Goal: Task Accomplishment & Management: Use online tool/utility

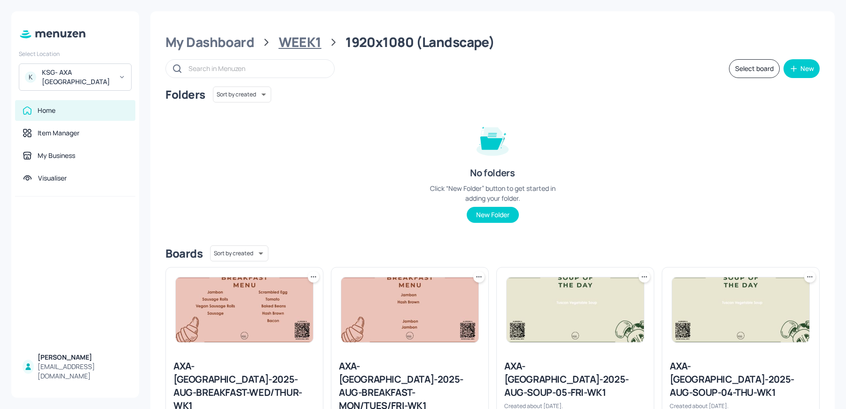
click at [305, 48] on div "WEEK1" at bounding box center [300, 42] width 43 height 17
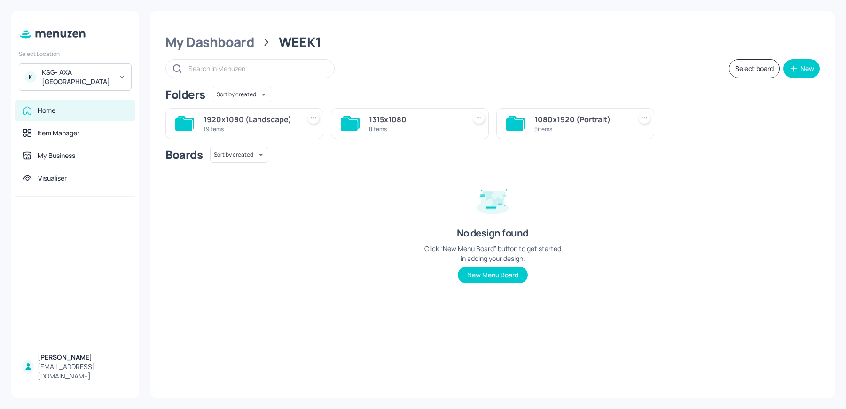
click at [265, 120] on div "1920x1080 (Landscape)" at bounding box center [250, 119] width 93 height 11
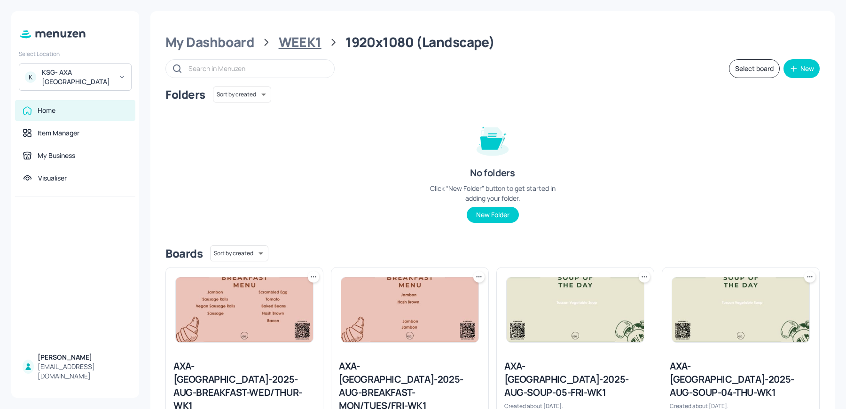
click at [285, 44] on div "WEEK1" at bounding box center [300, 42] width 43 height 17
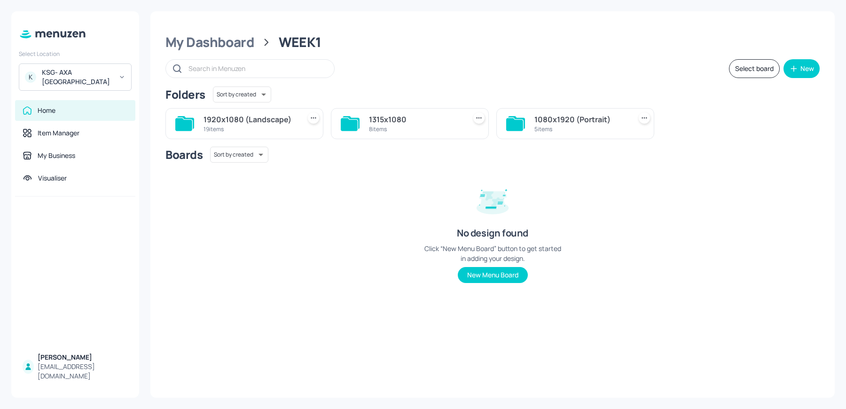
click at [536, 104] on div "1080x1920 (Portrait) 5 items" at bounding box center [571, 120] width 165 height 39
click at [536, 118] on div "1080x1920 (Portrait)" at bounding box center [580, 119] width 93 height 11
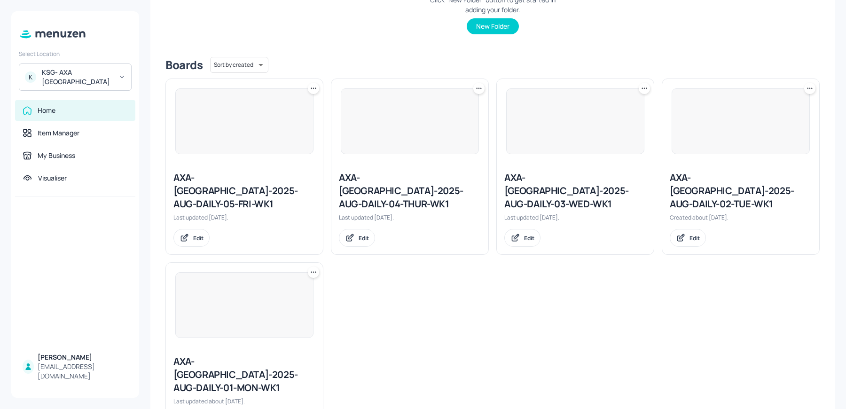
scroll to position [213, 0]
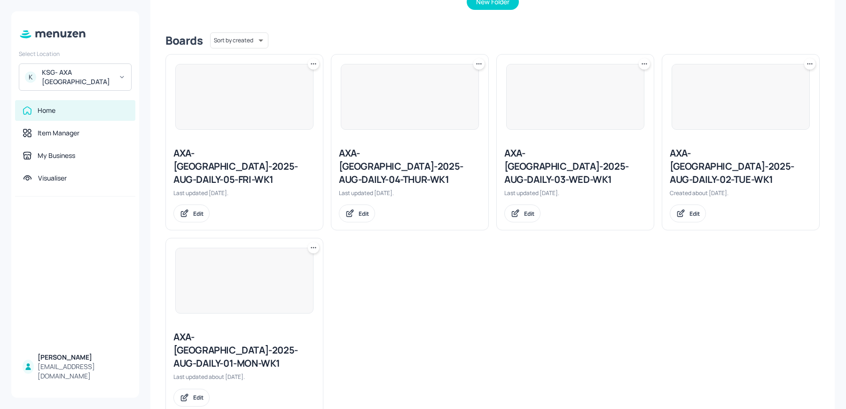
click at [523, 168] on div "AXA-[GEOGRAPHIC_DATA]-2025-AUG-DAILY-03-WED-WK1" at bounding box center [575, 166] width 142 height 39
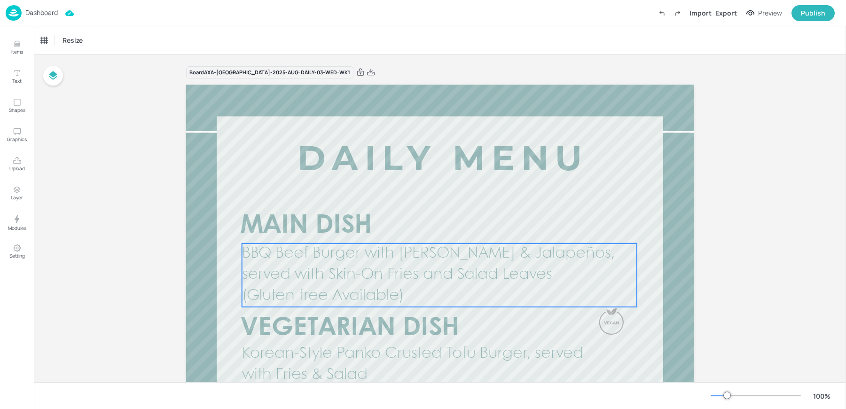
click at [341, 262] on p "BBQ Beef Burger with Jack Cheese & Jalapeños, served with Skin-On Fries and Sal…" at bounding box center [439, 264] width 395 height 42
click at [56, 37] on div "BBQ Beef Burger with Jack Cheese & Jalapeños, served with Skin-On Fries and Sal…" at bounding box center [80, 40] width 78 height 8
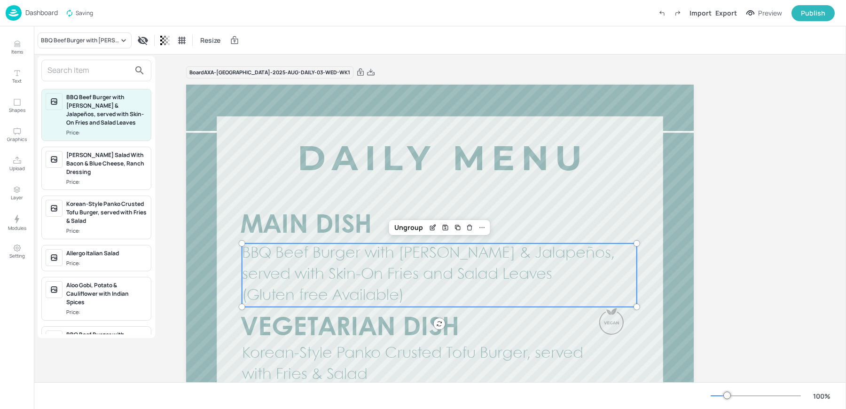
click at [80, 68] on input "text" at bounding box center [88, 70] width 83 height 15
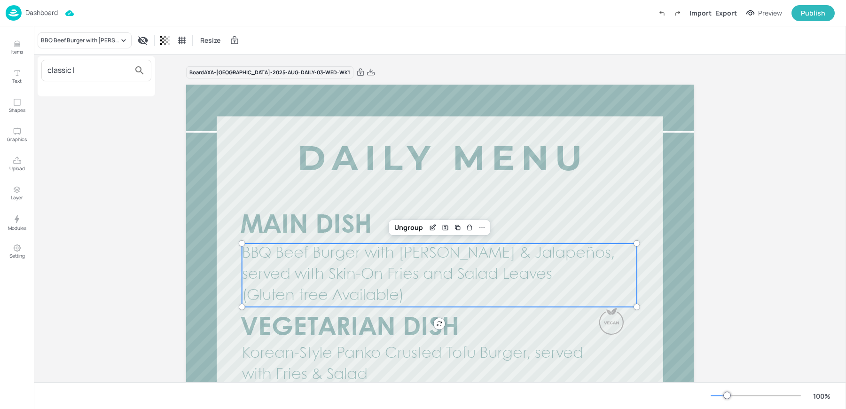
click at [74, 73] on input "classic l" at bounding box center [88, 70] width 83 height 15
click at [88, 81] on div "lat Baked Aubergine Gremolata Sundried Tomato & Goats Cheese Crunchy Leaf Salad…" at bounding box center [97, 98] width 118 height 84
click at [78, 74] on input "lat" at bounding box center [88, 70] width 83 height 15
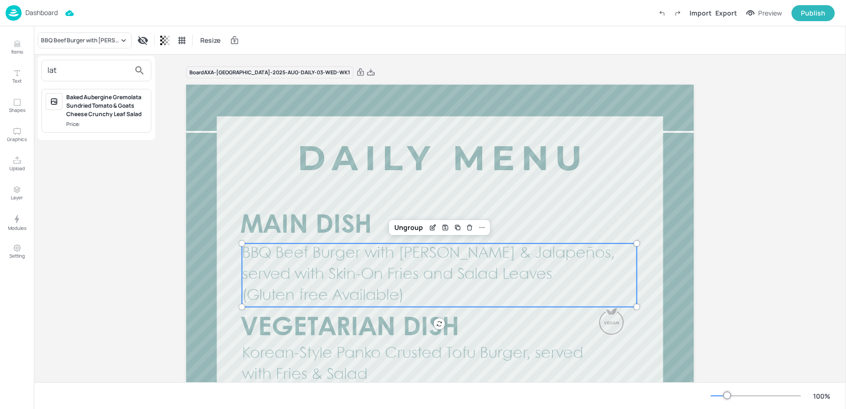
click at [78, 74] on input "lat" at bounding box center [88, 70] width 83 height 15
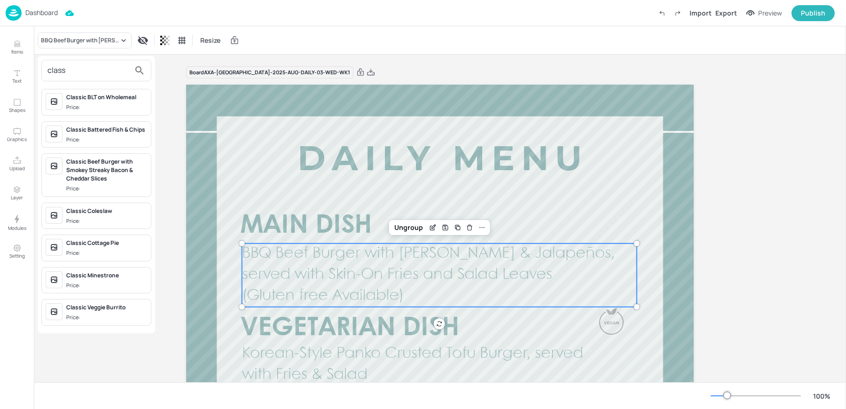
type input "class"
click at [100, 357] on div at bounding box center [423, 204] width 846 height 409
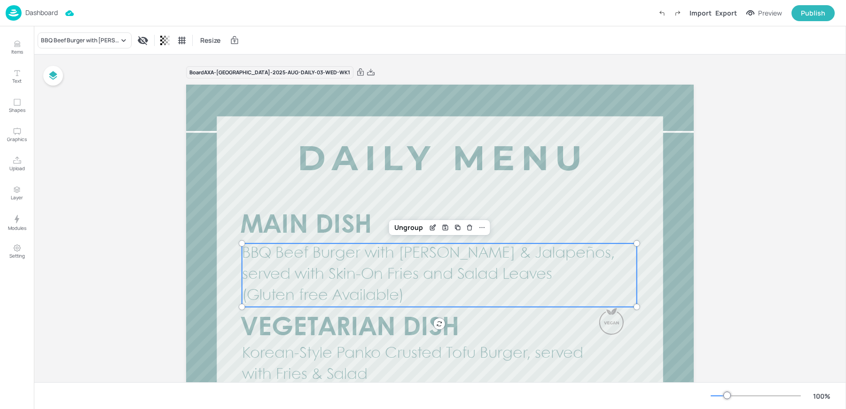
click at [24, 20] on div "Dashboard" at bounding box center [32, 13] width 52 height 16
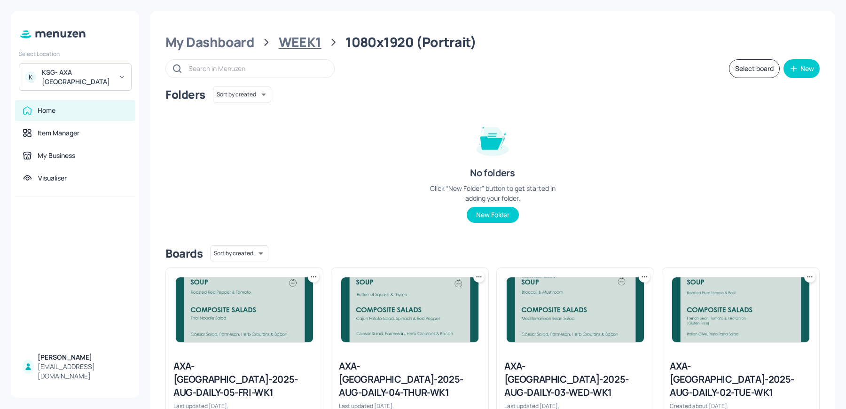
click at [292, 45] on div "WEEK1" at bounding box center [300, 42] width 43 height 17
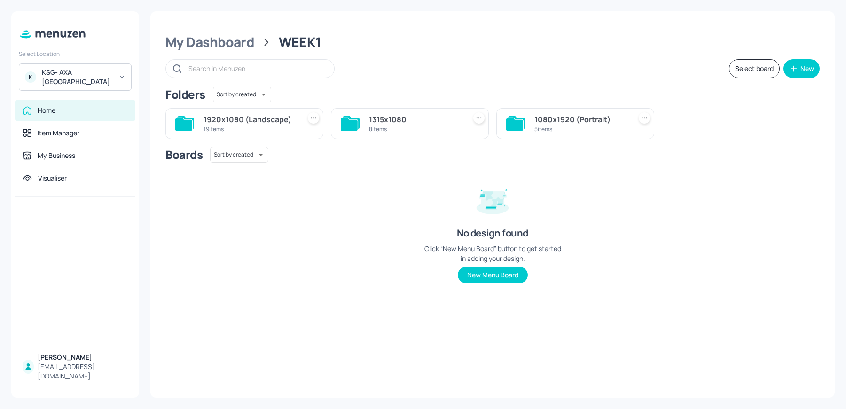
click at [247, 115] on div "1920x1080 (Landscape)" at bounding box center [250, 119] width 93 height 11
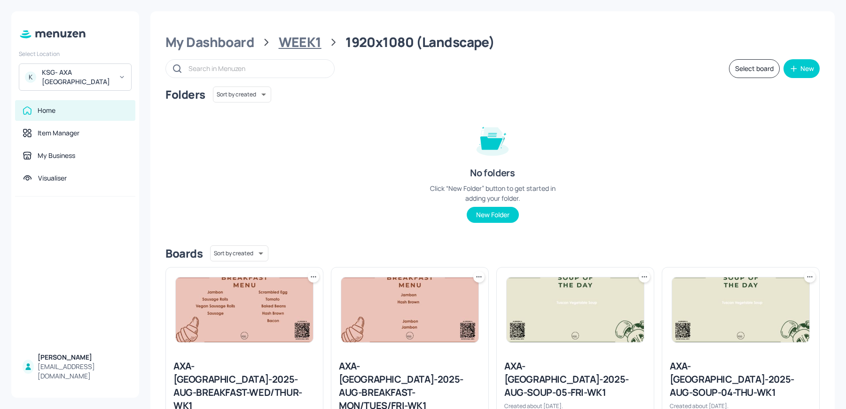
click at [293, 46] on div "WEEK1" at bounding box center [300, 42] width 43 height 17
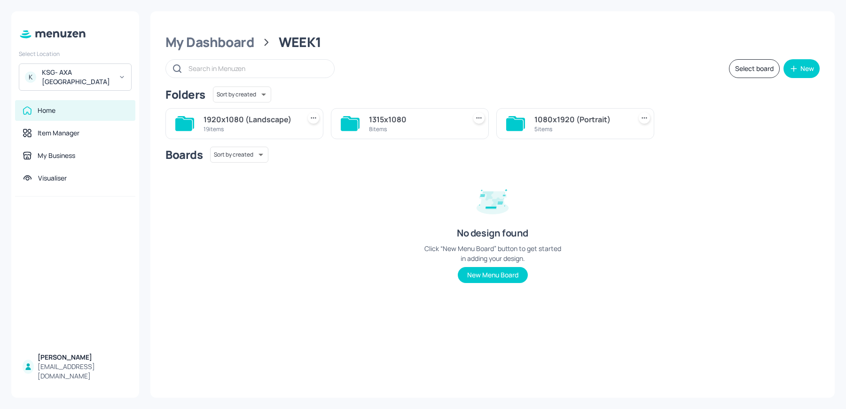
click at [393, 126] on div "8 items" at bounding box center [415, 129] width 93 height 8
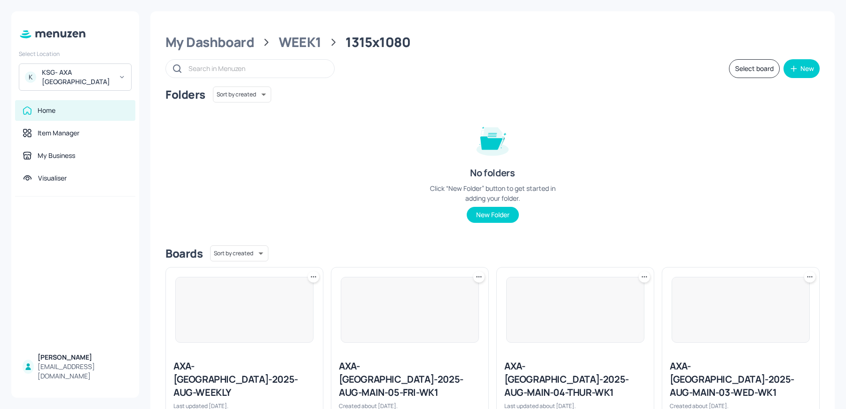
scroll to position [226, 0]
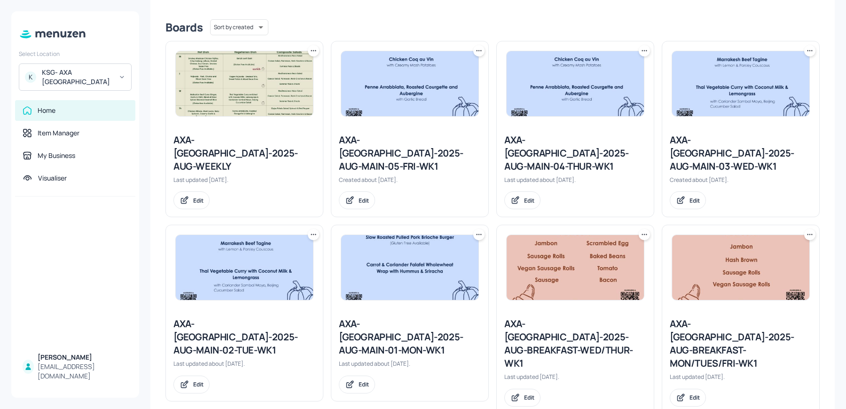
click at [690, 91] on img at bounding box center [740, 83] width 137 height 65
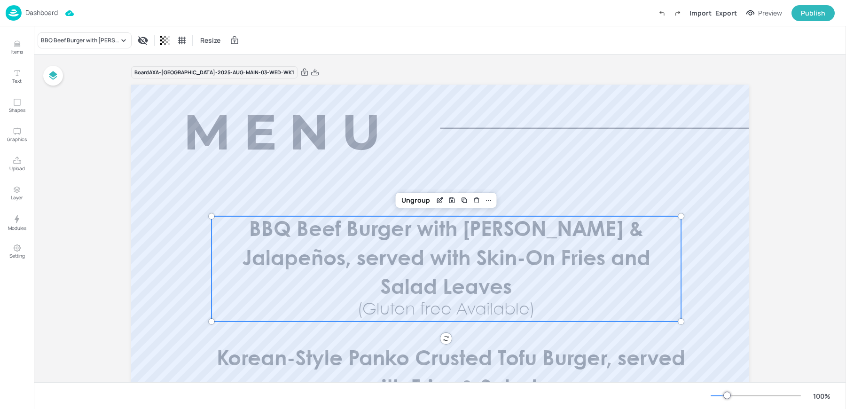
click at [405, 300] on p "(Gluten free Available)" at bounding box center [446, 309] width 257 height 23
click at [46, 9] on p "Dashboard" at bounding box center [41, 12] width 32 height 7
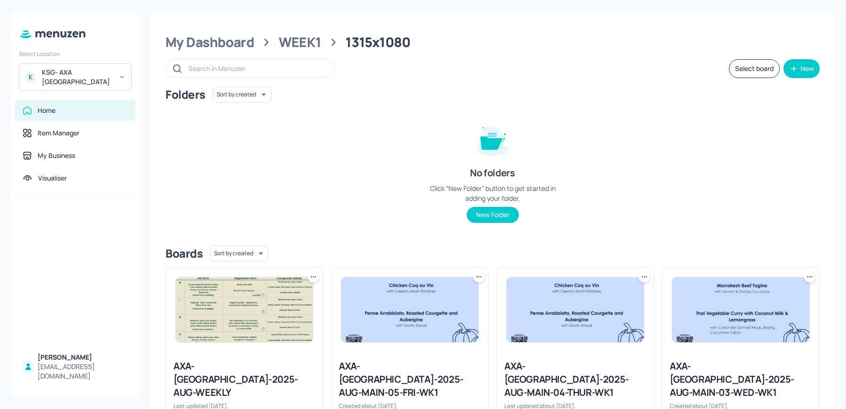
click at [745, 330] on img at bounding box center [740, 309] width 137 height 65
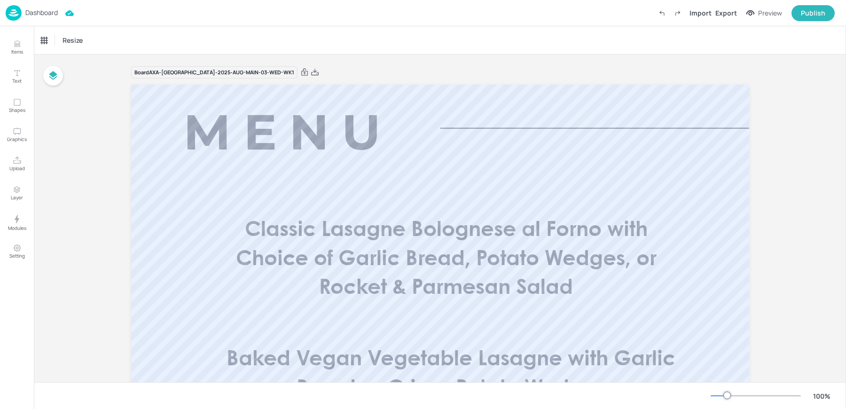
click at [37, 21] on div "Dashboard" at bounding box center [32, 13] width 52 height 16
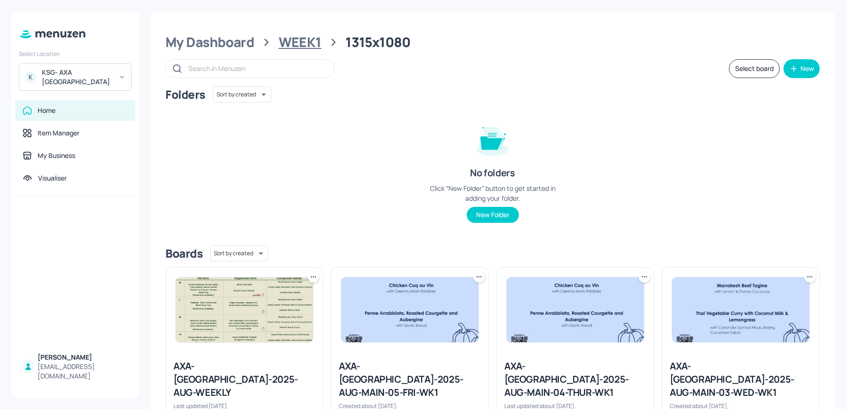
click at [293, 34] on div "WEEK1" at bounding box center [300, 42] width 43 height 17
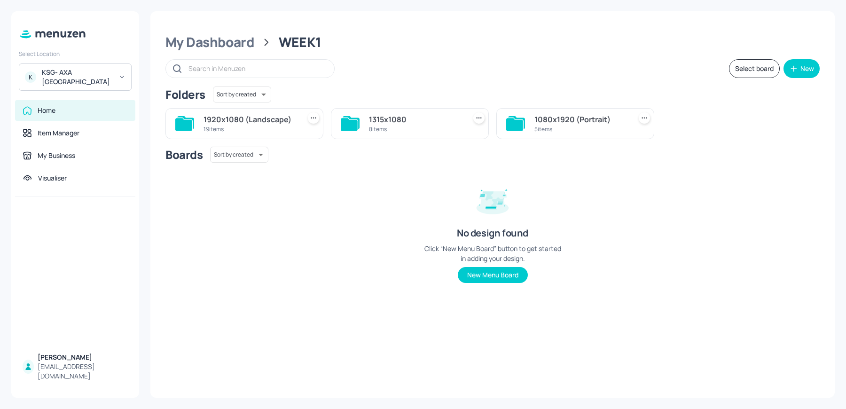
click at [584, 123] on div "1080x1920 (Portrait)" at bounding box center [580, 119] width 93 height 11
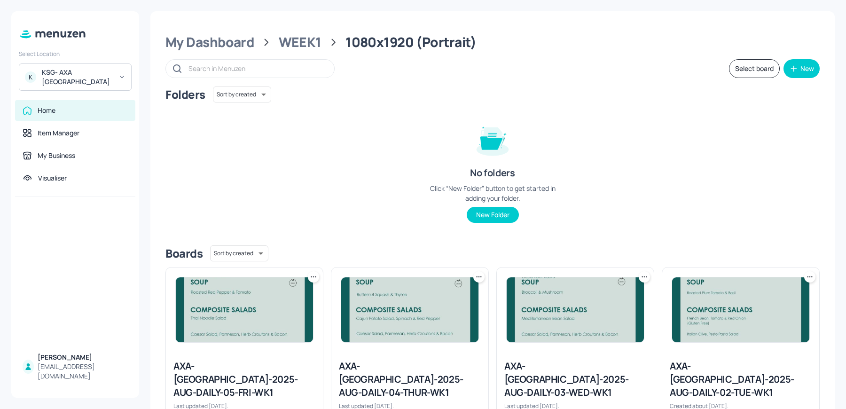
click at [558, 275] on div at bounding box center [575, 309] width 157 height 85
click at [558, 313] on img at bounding box center [575, 309] width 137 height 65
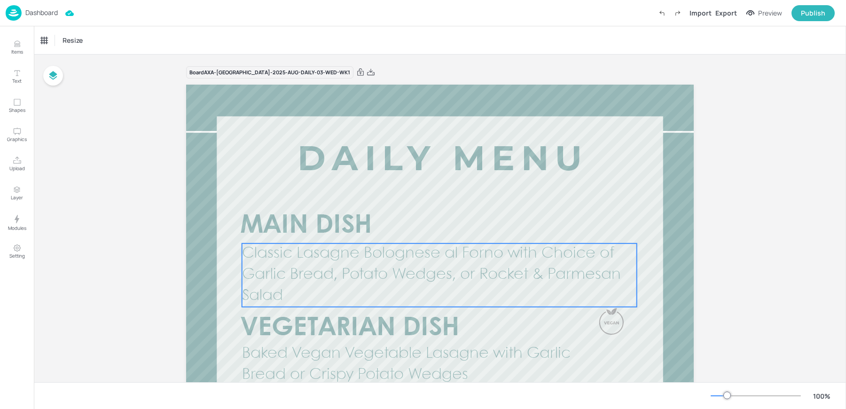
click at [368, 275] on span "Classic Lasagne Bolognese al Forno with Choice of Garlic Bread, Potato Wedges, …" at bounding box center [431, 274] width 379 height 57
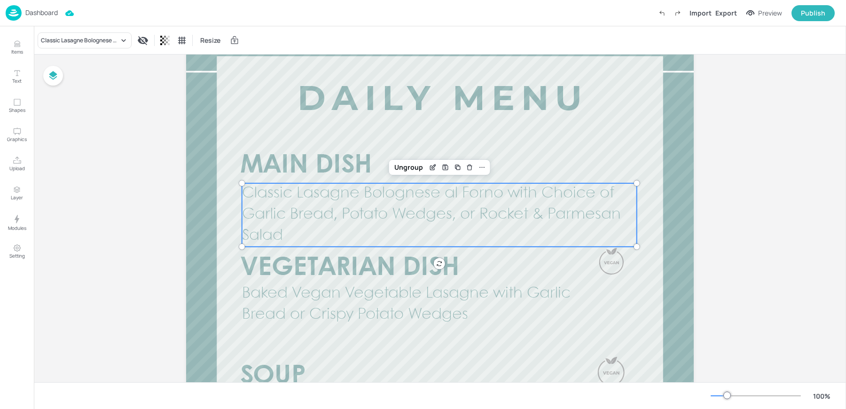
scroll to position [76, 0]
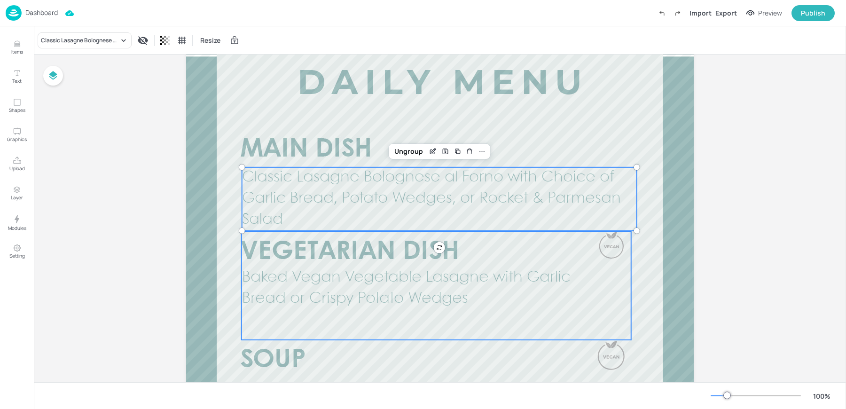
click at [323, 283] on span "Baked Vegan Vegetable Lasagne with Garlic Bread or Crispy Potato Wedges" at bounding box center [406, 288] width 329 height 36
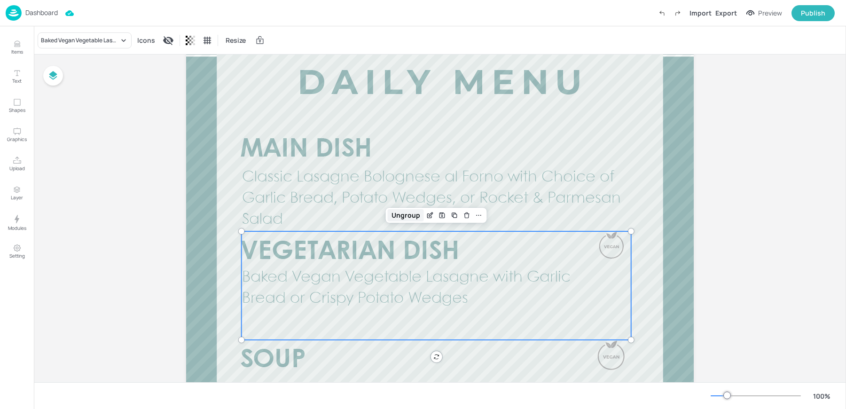
click at [409, 212] on div "Ungroup" at bounding box center [406, 215] width 36 height 12
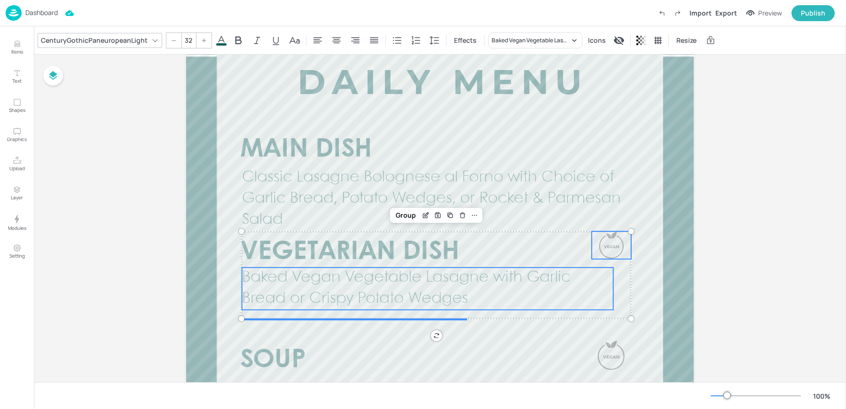
click at [409, 212] on div "Group" at bounding box center [406, 215] width 28 height 12
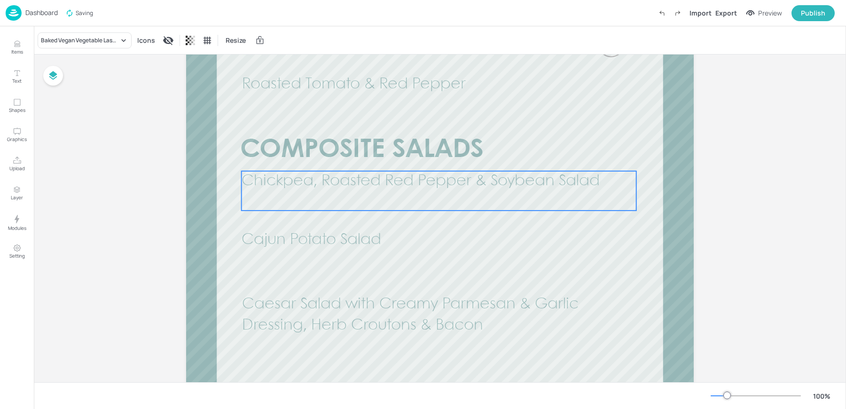
scroll to position [466, 0]
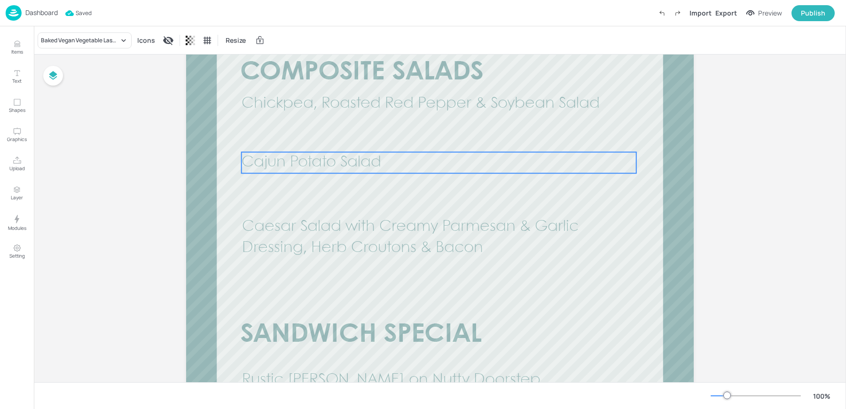
click at [321, 158] on span "Cajun Potato Salad" at bounding box center [312, 162] width 140 height 15
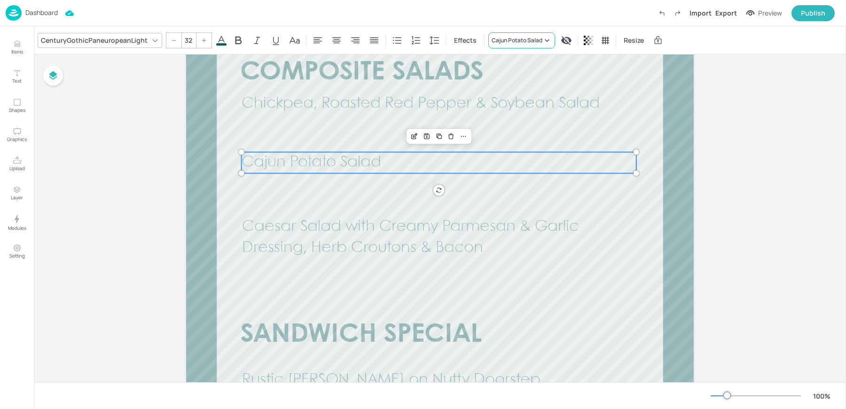
click at [511, 38] on div "Cajun Potato Salad" at bounding box center [517, 40] width 51 height 8
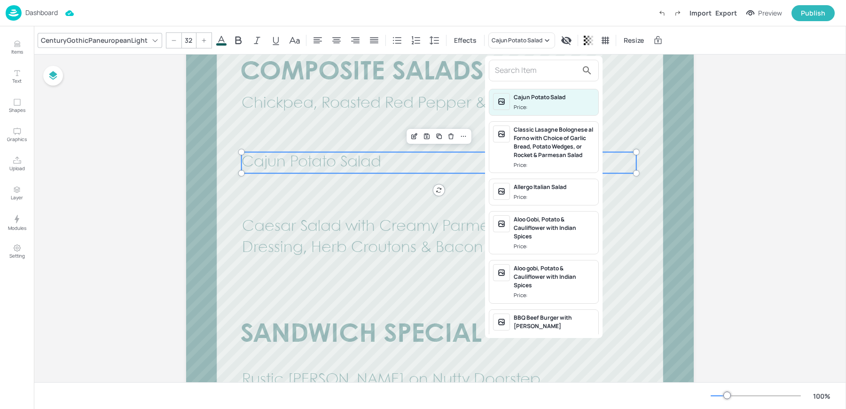
click at [511, 74] on input "text" at bounding box center [536, 70] width 83 height 15
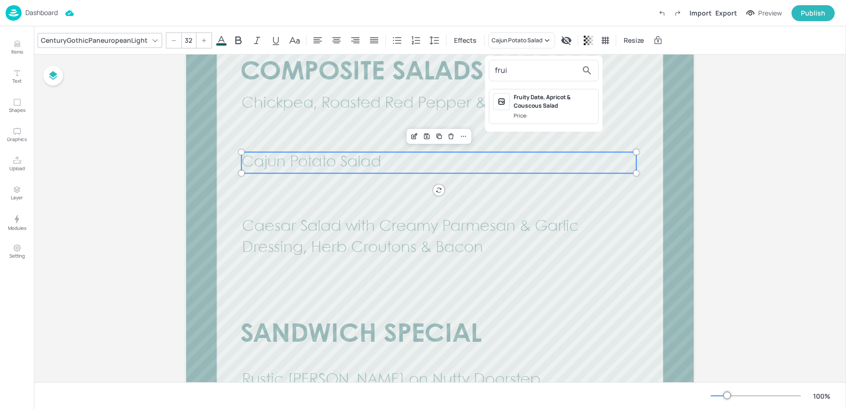
type input "frui"
click at [548, 110] on div "Fruity Date, Apricot & Couscous Salad Price:" at bounding box center [554, 106] width 81 height 27
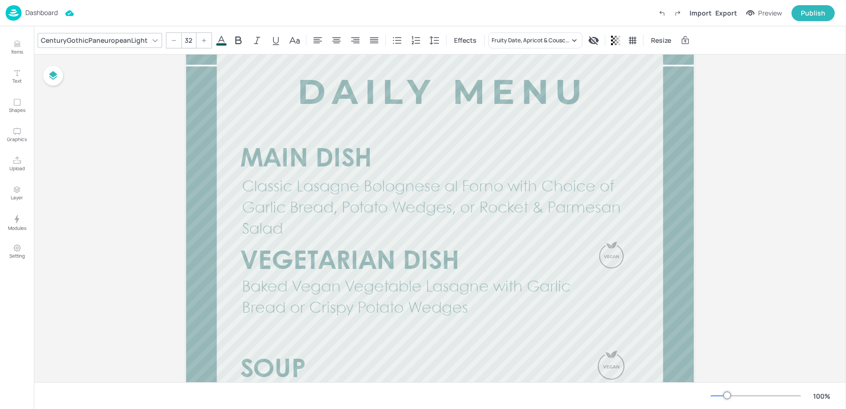
scroll to position [0, 0]
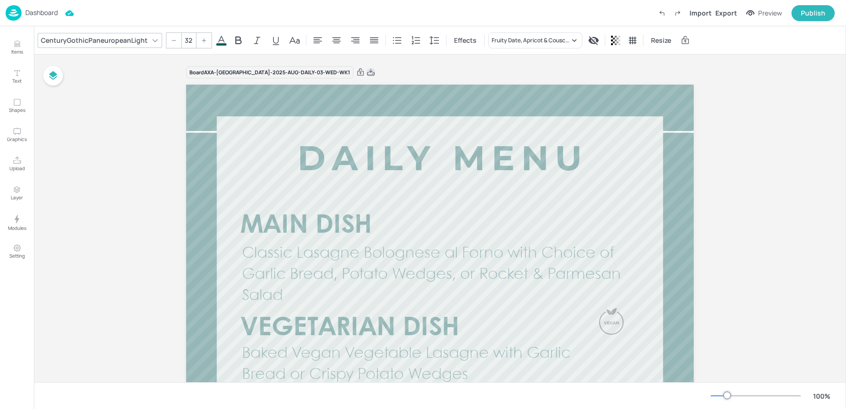
click at [367, 72] on icon at bounding box center [371, 72] width 8 height 7
